Goal: Information Seeking & Learning: Learn about a topic

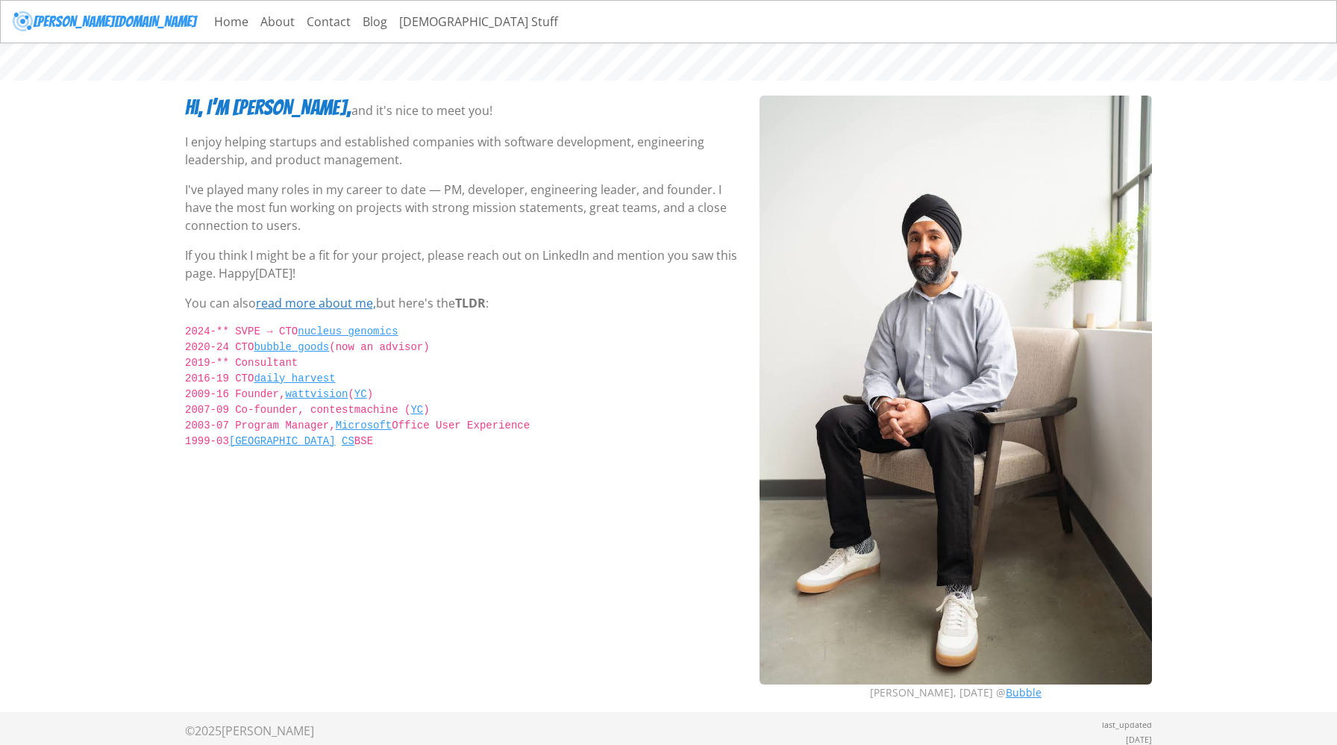
click at [331, 301] on link "read more about me," at bounding box center [316, 303] width 120 height 16
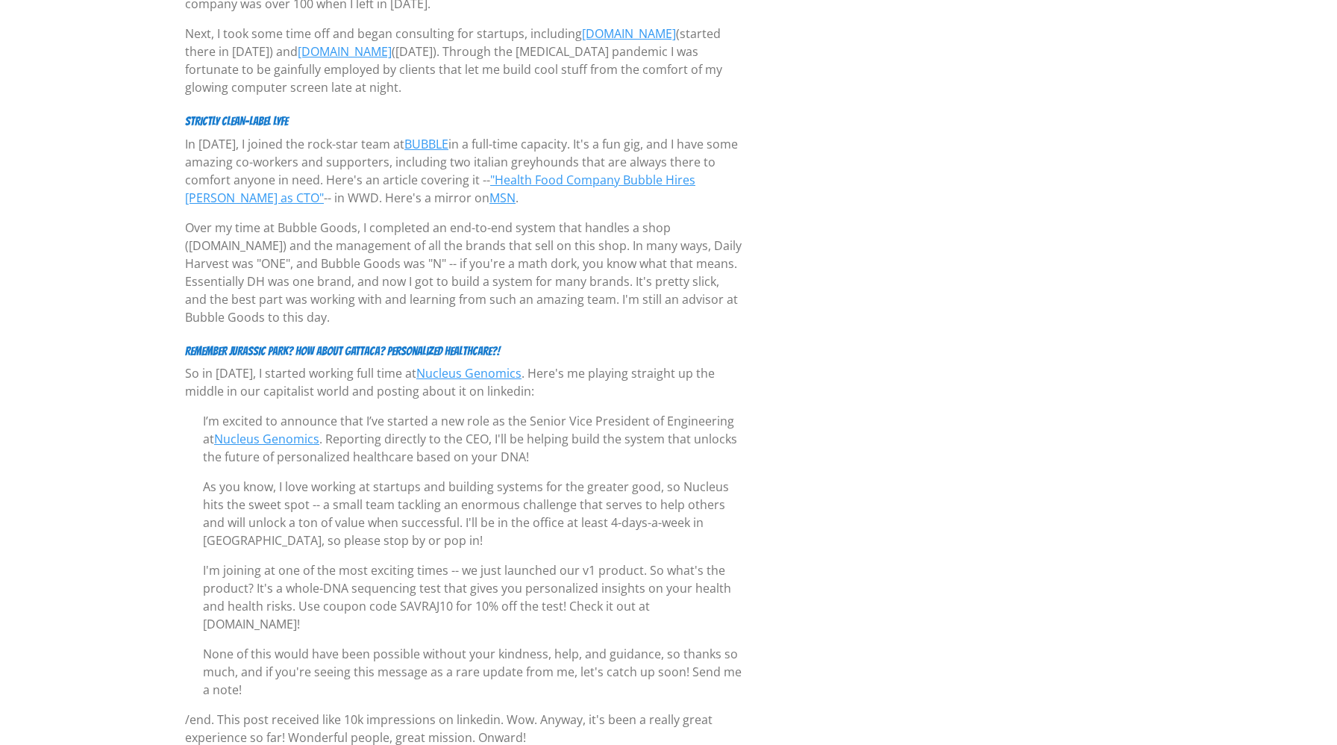
scroll to position [2598, 0]
